Goal: Contribute content: Add original content to the website for others to see

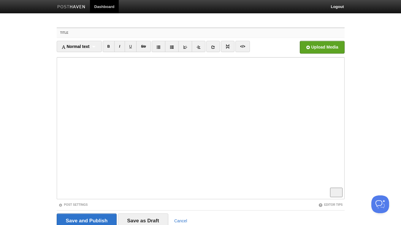
click at [140, 34] on input "Title" at bounding box center [212, 32] width 264 height 9
paste input "Pseudo-Productivity: The Illusion That Keeps Us Busy"
drag, startPoint x: 201, startPoint y: 31, endPoint x: 128, endPoint y: 34, distance: 73.3
click at [128, 34] on input "Pseudo-Productivity: The Illusion That Keeps Us Busy" at bounding box center [212, 32] width 264 height 9
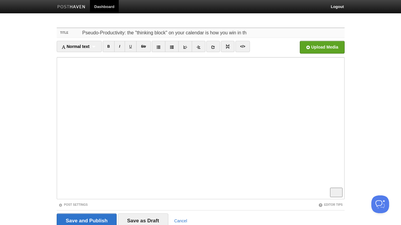
type input "Pseudo-Productivity: the "thinking block" on your calendar is how you win in th"
click at [109, 49] on link "B" at bounding box center [109, 46] width 12 height 11
click at [120, 45] on link "I" at bounding box center [119, 46] width 10 height 11
click at [58, 70] on iframe at bounding box center [201, 128] width 288 height 142
click at [247, 47] on link "</>" at bounding box center [242, 46] width 15 height 11
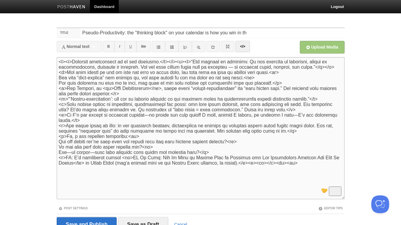
click at [176, 61] on textarea "To enrich screen reader interactions, please activate Accessibility in Grammarl…" at bounding box center [201, 128] width 288 height 142
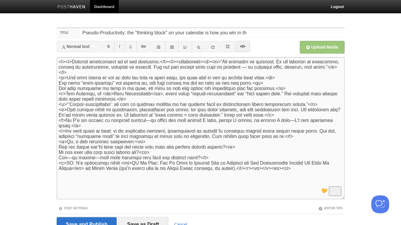
drag, startPoint x: 204, startPoint y: 62, endPoint x: 176, endPoint y: 64, distance: 27.9
click at [176, 64] on textarea "To enrich screen reader interactions, please activate Accessibility in Grammarl…" at bounding box center [201, 128] width 288 height 142
click at [341, 67] on textarea "To enrich screen reader interactions, please activate Accessibility in Grammarl…" at bounding box center [201, 128] width 288 height 142
paste textarea "<blockquote>"
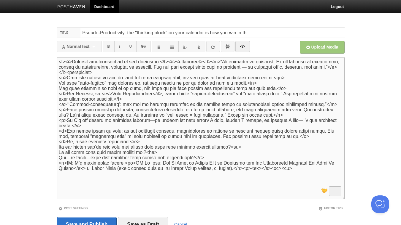
click at [67, 73] on textarea "To enrich screen reader interactions, please activate Accessibility in Grammarl…" at bounding box center [201, 128] width 288 height 142
type textarea "<l><i>Dolorsit ametconsect ad el sed doeiusmo.</t></i><utlaboreet><d><m>“Ali en…"
click at [246, 47] on link "</>" at bounding box center [242, 46] width 15 height 11
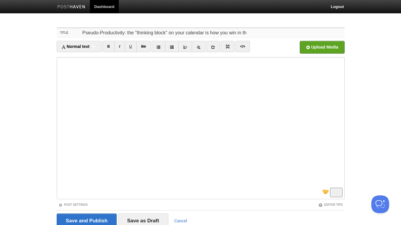
drag, startPoint x: 244, startPoint y: 33, endPoint x: 127, endPoint y: 34, distance: 117.5
click at [127, 34] on input "Pseudo-Productivity: the "thinking block" on your calendar is how you win in th" at bounding box center [212, 32] width 264 height 9
drag, startPoint x: 341, startPoint y: 32, endPoint x: 282, endPoint y: 31, distance: 59.0
click at [282, 31] on input "Pseudo-Productivity: how by doing more we end up less productive and happy. One…" at bounding box center [212, 32] width 264 height 9
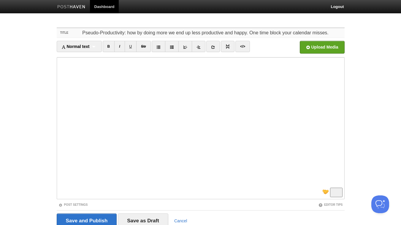
type input "Pseudo-Productivity: how by doing more we end up less productive and happy. One…"
click at [122, 46] on link "I" at bounding box center [119, 46] width 10 height 11
click at [243, 46] on link "</>" at bounding box center [242, 46] width 15 height 11
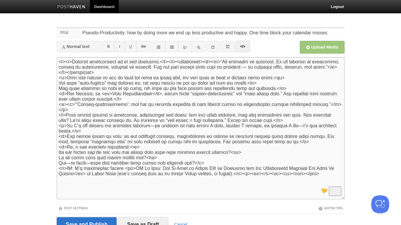
click at [58, 108] on textarea "To enrich screen reader interactions, please activate Accessibility in Grammarl…" at bounding box center [201, 128] width 288 height 142
drag, startPoint x: 95, startPoint y: 72, endPoint x: 65, endPoint y: 74, distance: 29.4
click at [65, 74] on textarea "To enrich screen reader interactions, please activate Accessibility in Grammarl…" at bounding box center [201, 128] width 288 height 142
click at [59, 107] on textarea "To enrich screen reader interactions, please activate Accessibility in Grammarl…" at bounding box center [201, 128] width 288 height 142
paste textarea "/blockquote><"
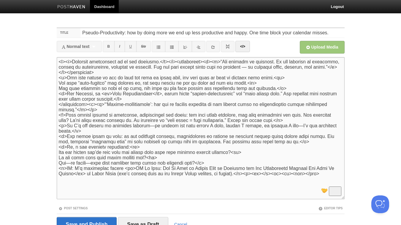
click at [63, 107] on textarea "To enrich screen reader interactions, please activate Accessibility in Grammarl…" at bounding box center [201, 128] width 288 height 142
click at [86, 113] on textarea "To enrich screen reader interactions, please activate Accessibility in Grammarl…" at bounding box center [201, 128] width 288 height 142
paste textarea "</blockquote>"
type textarea "<l><i>Dolorsit ametconsect ad el sed doeiusmo.</t></i><utlaboreet><d><m>“Ali en…"
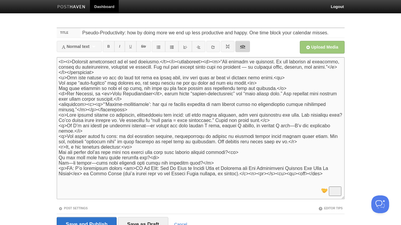
click at [246, 47] on link "</>" at bounding box center [242, 46] width 15 height 11
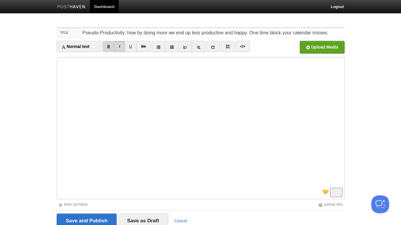
click at [110, 48] on link "B" at bounding box center [109, 46] width 12 height 11
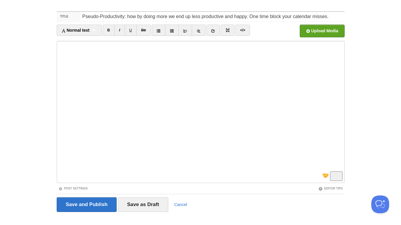
scroll to position [24, 0]
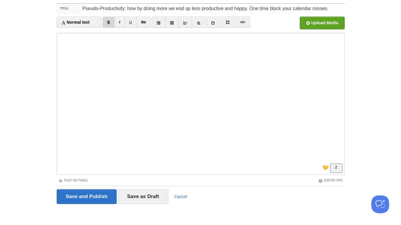
click at [108, 21] on link "B" at bounding box center [109, 22] width 12 height 11
click at [109, 22] on link "B" at bounding box center [109, 22] width 12 height 11
click at [120, 22] on link "I" at bounding box center [119, 22] width 10 height 11
drag, startPoint x: 123, startPoint y: 24, endPoint x: 164, endPoint y: 22, distance: 41.6
click at [123, 24] on link "I" at bounding box center [119, 22] width 10 height 11
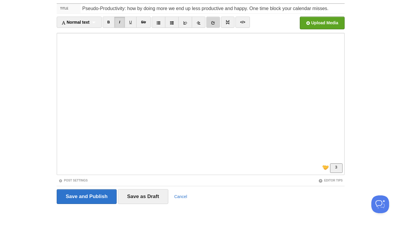
click at [215, 21] on icon at bounding box center [213, 23] width 4 height 4
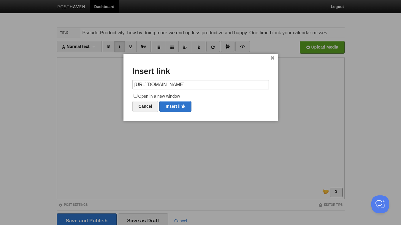
scroll to position [0, 45]
type input "[URL][DOMAIN_NAME]"
click at [136, 95] on input "Open in a new window" at bounding box center [136, 96] width 4 height 4
checkbox input "true"
click at [178, 107] on link "Insert link" at bounding box center [175, 106] width 32 height 11
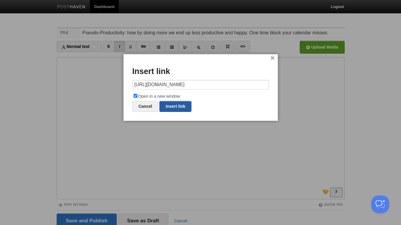
type input "https://"
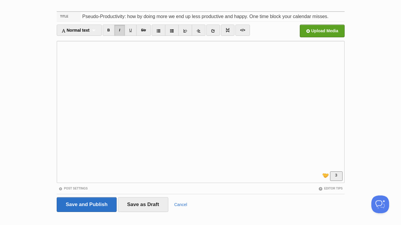
scroll to position [24, 0]
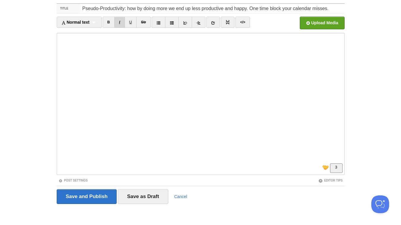
click at [121, 21] on link "I" at bounding box center [119, 22] width 10 height 11
click at [143, 8] on input "Pseudo-Productivity: how by doing more we end up less productive and happy. One…" at bounding box center [212, 8] width 264 height 9
drag, startPoint x: 142, startPoint y: 9, endPoint x: 137, endPoint y: 9, distance: 4.7
click at [137, 9] on input "Pseudo-Productivity: how by doing more we end up less productive and happy. One…" at bounding box center [212, 8] width 264 height 9
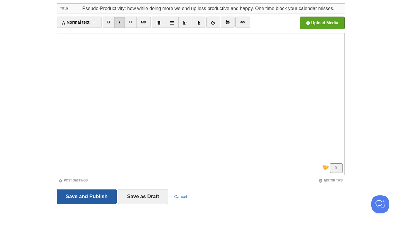
type input "Pseudo-Productivity: how while doing more we end up less productive and happy. …"
click at [96, 198] on input "Save and Publish" at bounding box center [87, 197] width 60 height 15
